Goal: Transaction & Acquisition: Purchase product/service

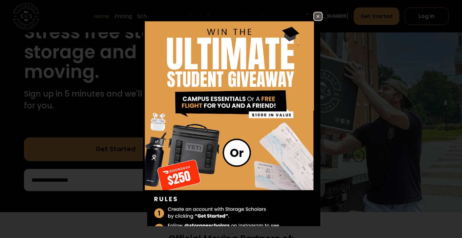
scroll to position [97, 0]
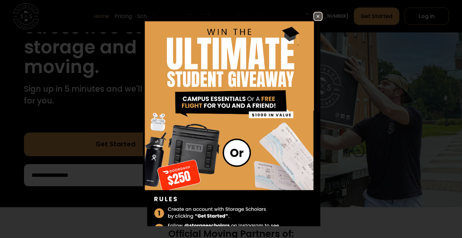
click at [317, 15] on img at bounding box center [318, 16] width 8 height 8
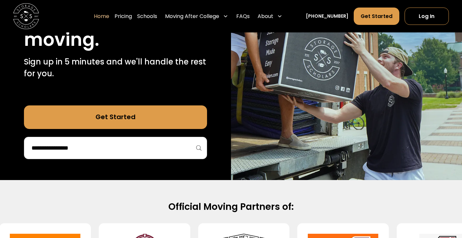
scroll to position [126, 0]
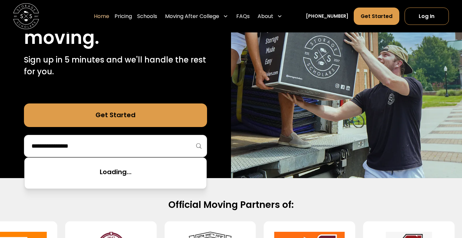
click at [116, 147] on input "search" at bounding box center [115, 146] width 169 height 11
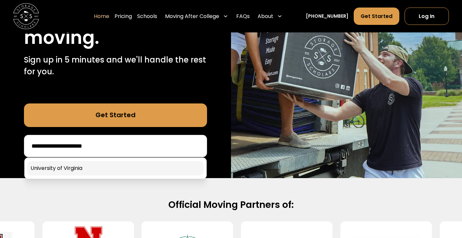
type input "**********"
click at [89, 167] on link at bounding box center [115, 168] width 176 height 14
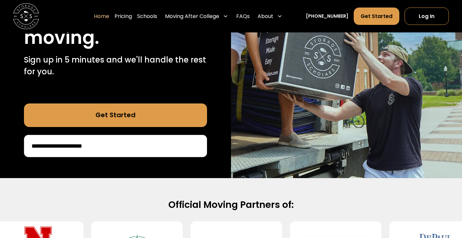
click at [115, 114] on link "Get Started" at bounding box center [115, 116] width 183 height 24
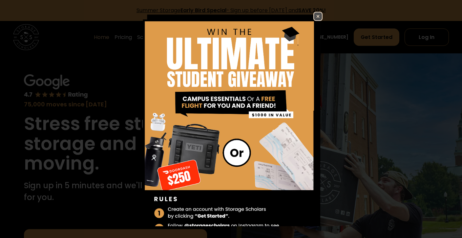
click at [319, 16] on img at bounding box center [318, 16] width 8 height 8
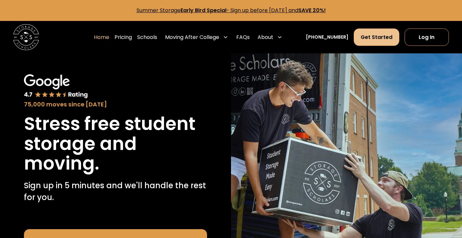
click at [383, 40] on link "Get Started" at bounding box center [377, 38] width 46 height 18
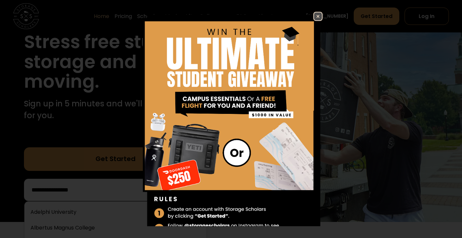
click at [317, 17] on img at bounding box center [318, 16] width 8 height 8
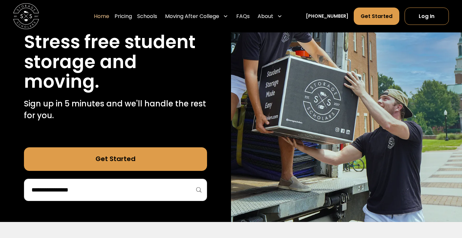
scroll to position [152, 0]
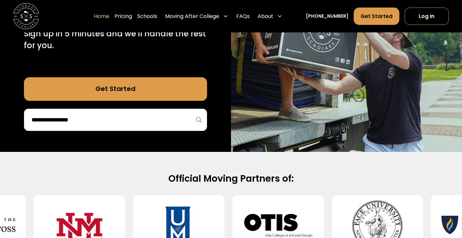
click at [77, 126] on div at bounding box center [115, 120] width 183 height 22
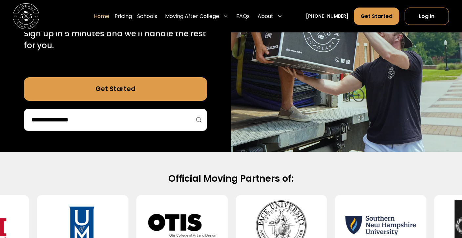
click at [68, 124] on input "search" at bounding box center [115, 119] width 169 height 11
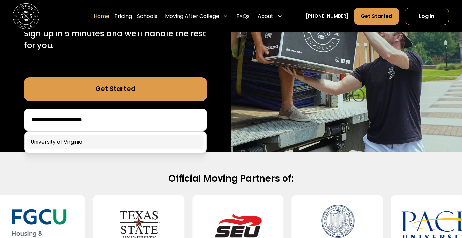
type input "**********"
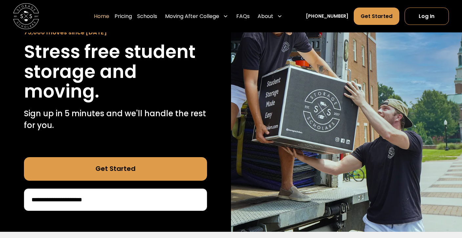
scroll to position [73, 0]
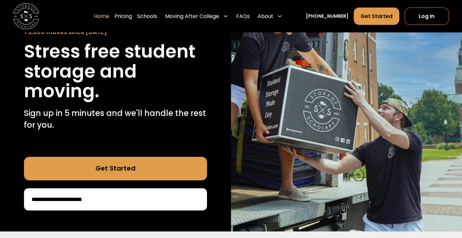
click at [135, 169] on link "Get Started" at bounding box center [115, 169] width 183 height 24
click at [379, 18] on link "Get Started" at bounding box center [377, 17] width 46 height 18
click at [423, 24] on link "Log In" at bounding box center [426, 17] width 44 height 18
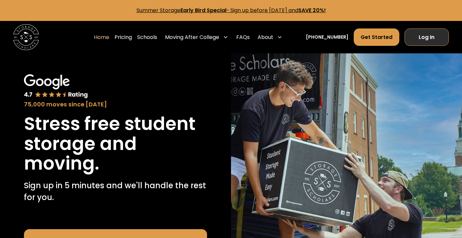
click at [421, 39] on link "Log In" at bounding box center [426, 38] width 44 height 18
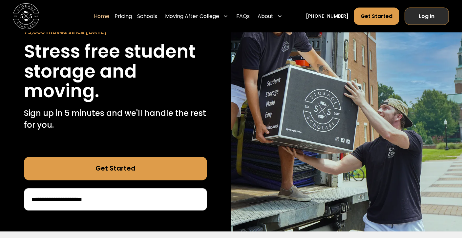
click at [425, 12] on link "Log In" at bounding box center [426, 17] width 44 height 18
